Goal: Task Accomplishment & Management: Use online tool/utility

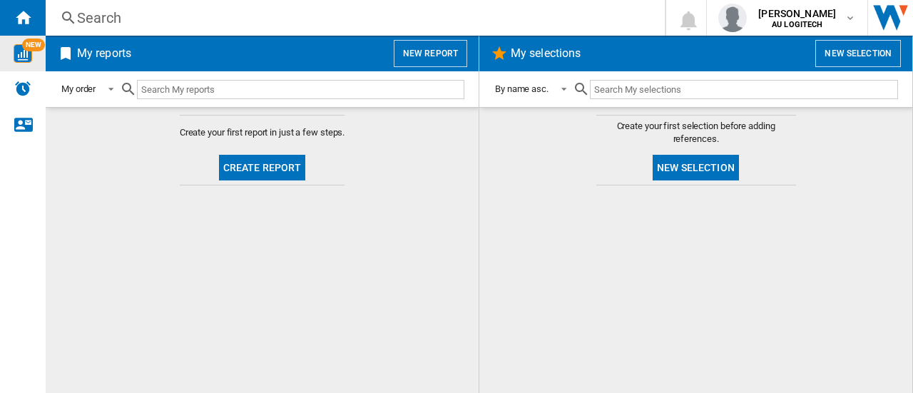
click at [29, 54] on img "WiseCard" at bounding box center [23, 53] width 19 height 19
click at [20, 53] on img "WiseCard" at bounding box center [23, 53] width 19 height 19
click at [427, 47] on button "New report" at bounding box center [430, 53] width 73 height 27
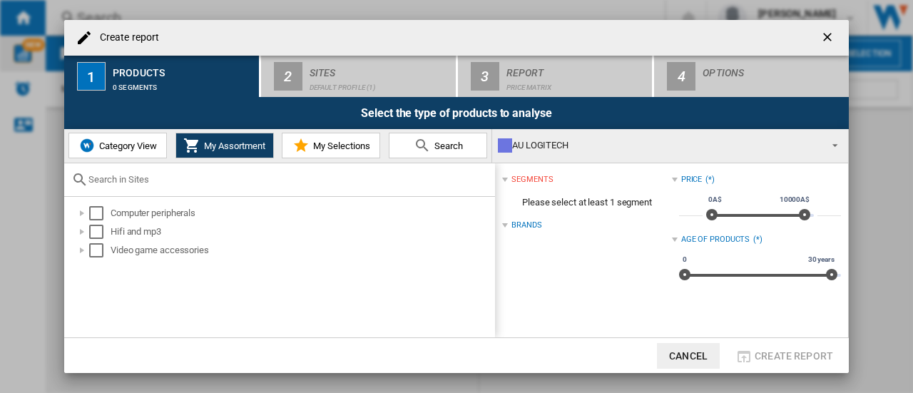
click at [886, 161] on div "Create report 1 Products 0 segments 2 Sites Default profile (1) 3 Report Price …" at bounding box center [456, 196] width 913 height 393
click at [193, 278] on div "Computer peripherals Hifi and mp3 Video game accessories" at bounding box center [279, 267] width 431 height 141
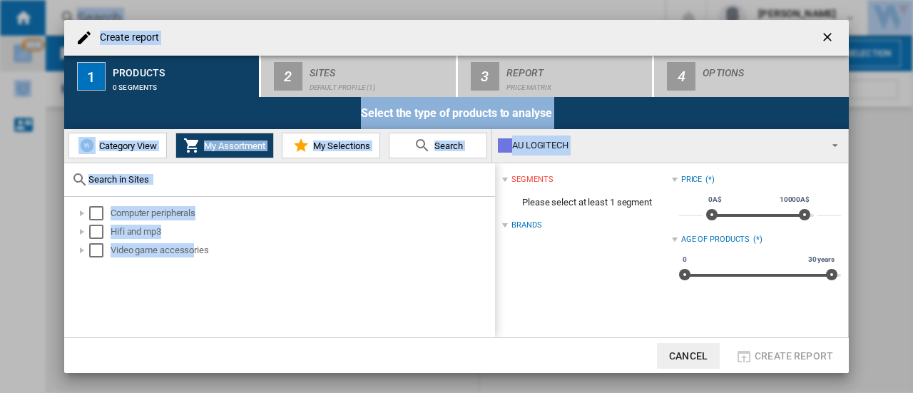
drag, startPoint x: 193, startPoint y: 278, endPoint x: 338, endPoint y: 416, distance: 200.3
click at [338, 392] on html "In order to access Insight, please log out and log in again OK NEW Search Searc…" at bounding box center [456, 196] width 913 height 393
click at [217, 315] on div "Computer peripherals Hifi and mp3 Video game accessories" at bounding box center [279, 267] width 431 height 141
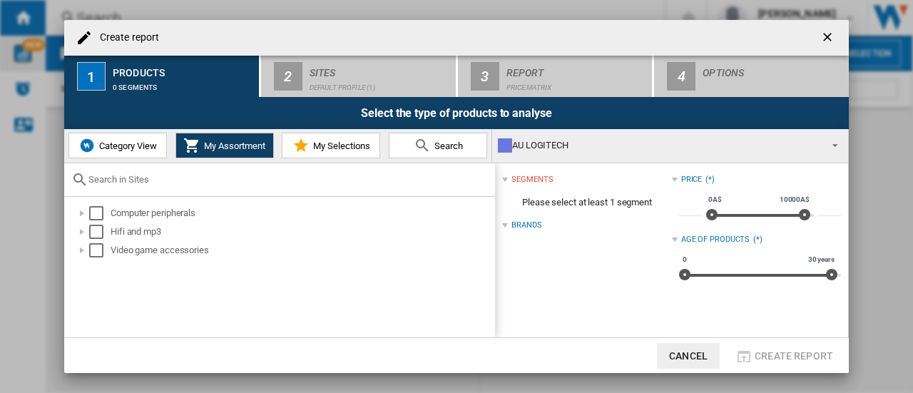
click at [131, 155] on button "Category View" at bounding box center [117, 146] width 98 height 26
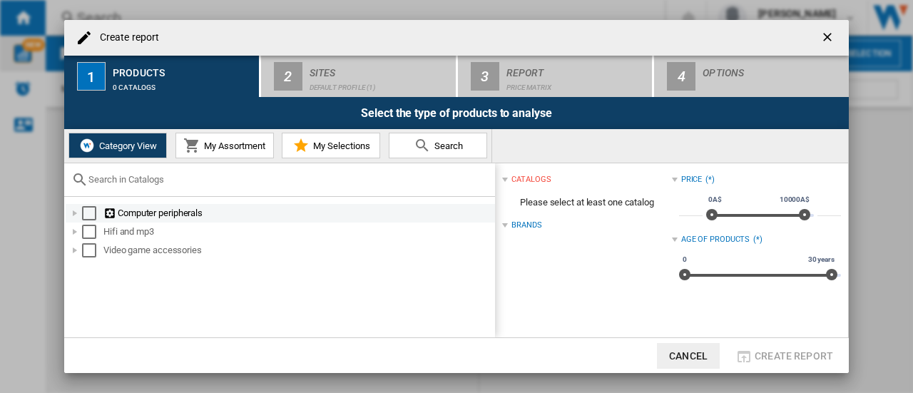
click at [121, 214] on div "Computer peripherals" at bounding box center [298, 213] width 390 height 14
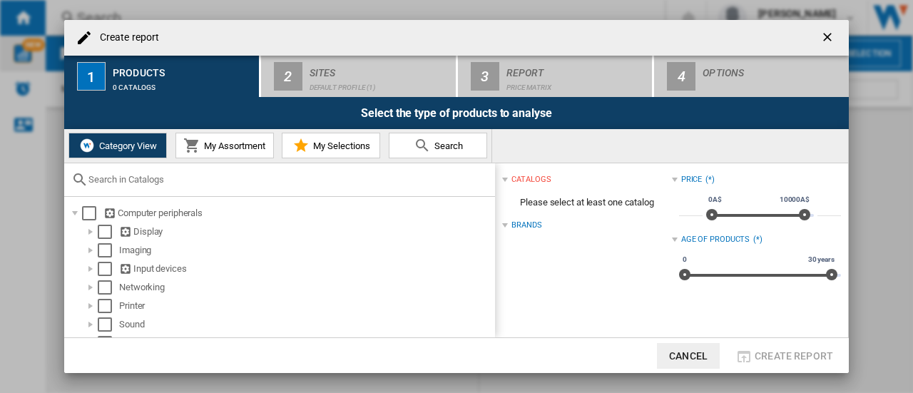
drag, startPoint x: 873, startPoint y: 275, endPoint x: 863, endPoint y: 320, distance: 46.7
click at [863, 320] on div "Create report 1 Products 0 catalogs 2 Sites Default profile (1) 3 Report Price …" at bounding box center [456, 196] width 913 height 393
click at [874, 240] on div "Create report 1 Products 0 catalogs 2 Sites Default profile (1) 3 Report Price …" at bounding box center [456, 196] width 913 height 393
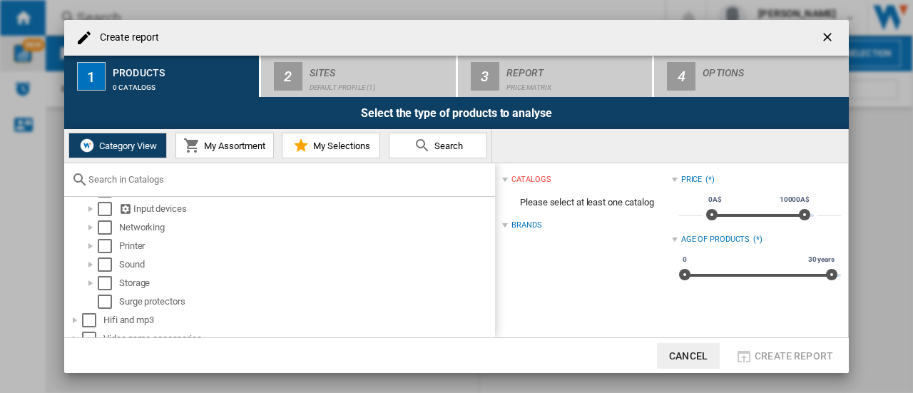
scroll to position [68, 0]
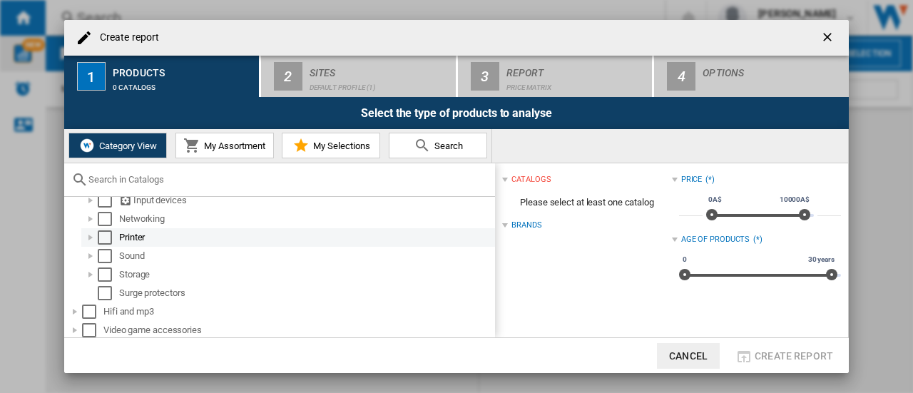
click at [210, 240] on div "Printer" at bounding box center [306, 237] width 374 height 14
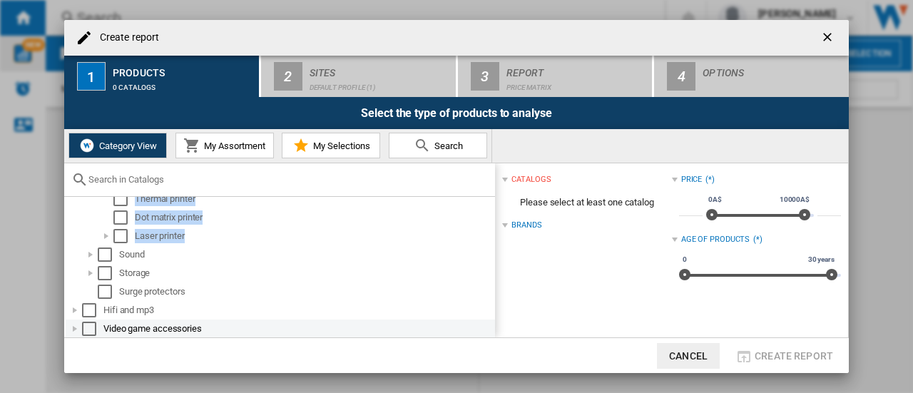
scroll to position [233, 0]
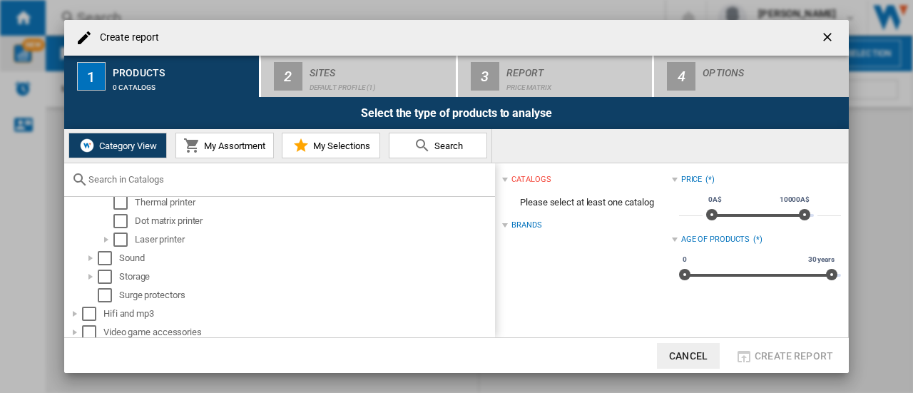
click at [880, 203] on div "Create report 1 Products 0 catalogs 2 Sites Default profile (1) 3 Report Price …" at bounding box center [456, 196] width 913 height 393
click at [51, 232] on div "Create report 1 Products 0 catalogs 2 Sites Default profile (1) 3 Report Price …" at bounding box center [456, 196] width 913 height 393
click at [876, 245] on div "Create report 1 Products 0 catalogs 2 Sites Default profile (1) 3 Report Price …" at bounding box center [456, 196] width 913 height 393
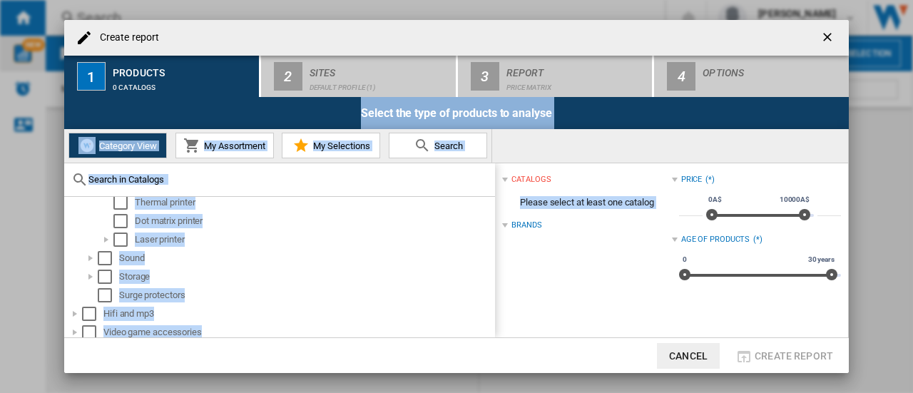
click at [571, 85] on div "Create report 1 Products 0 catalogs 2 Sites Default profile (1) 3 Report Price …" at bounding box center [456, 196] width 913 height 393
click at [274, 109] on div "Select the type of products to analyse" at bounding box center [456, 113] width 785 height 32
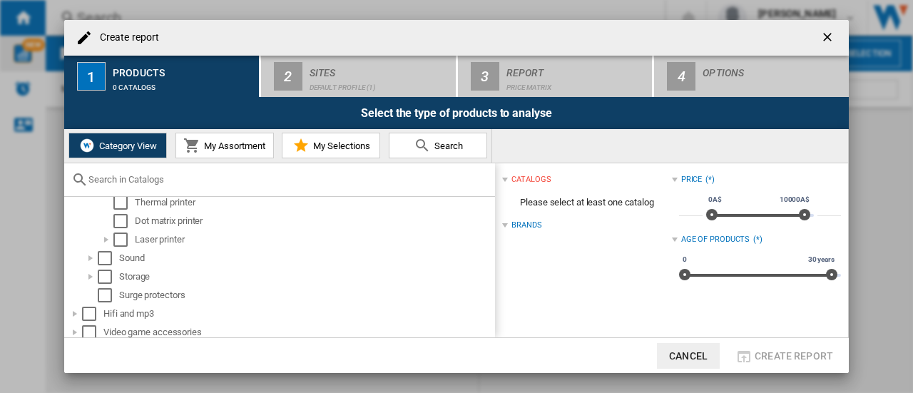
click at [908, 299] on div "Create report 1 Products 0 catalogs 2 Sites Default profile (1) 3 Report Price …" at bounding box center [456, 196] width 913 height 393
